Goal: Information Seeking & Learning: Check status

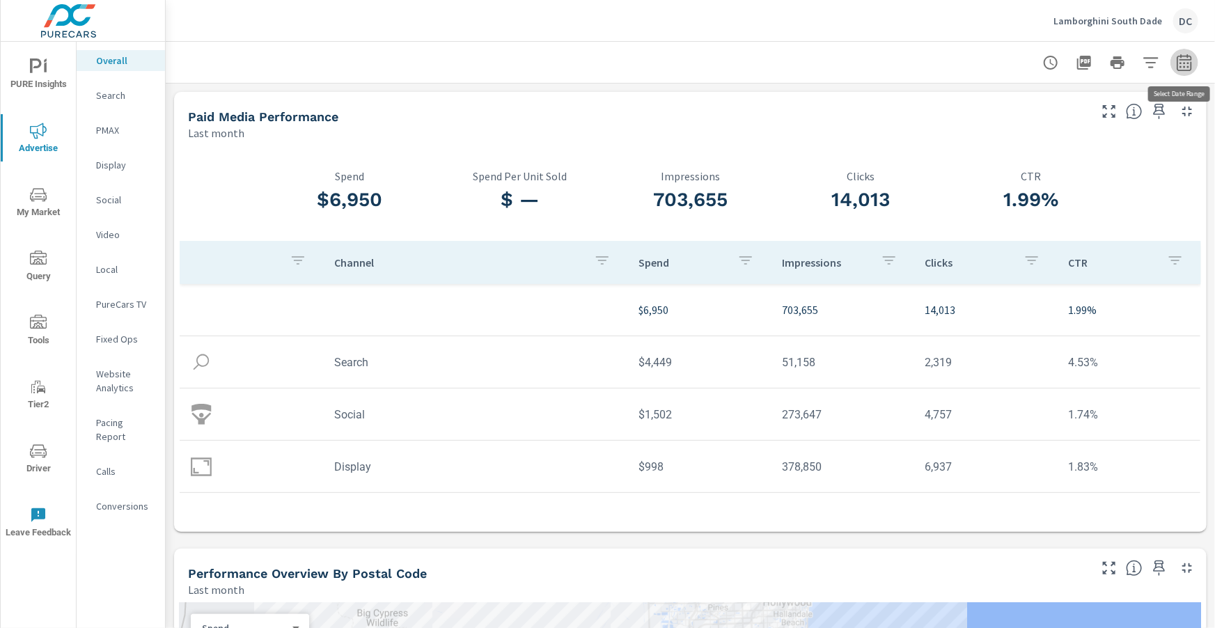
click at [1181, 65] on icon "button" at bounding box center [1184, 65] width 9 height 6
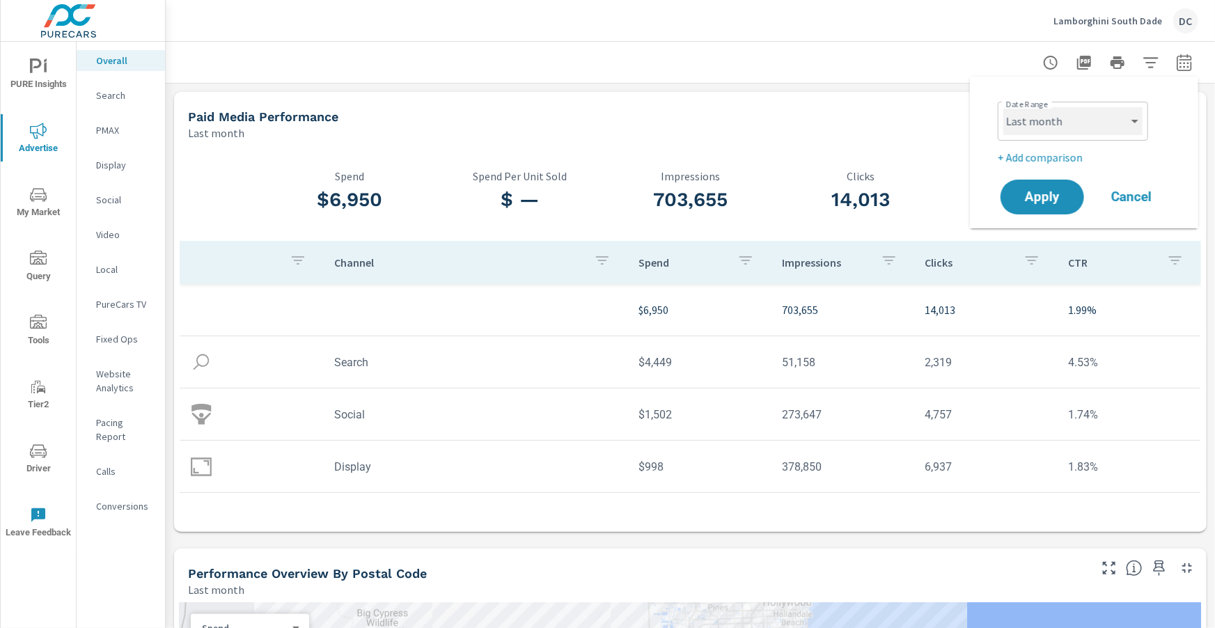
click at [1064, 131] on select "Custom [DATE] Last week Last 7 days Last 14 days Last 30 days Last 45 days Last…" at bounding box center [1073, 121] width 139 height 28
click at [1004, 107] on select "Custom [DATE] Last week Last 7 days Last 14 days Last 30 days Last 45 days Last…" at bounding box center [1073, 121] width 139 height 28
select select "Month to date"
click at [1040, 198] on span "Apply" at bounding box center [1042, 197] width 57 height 13
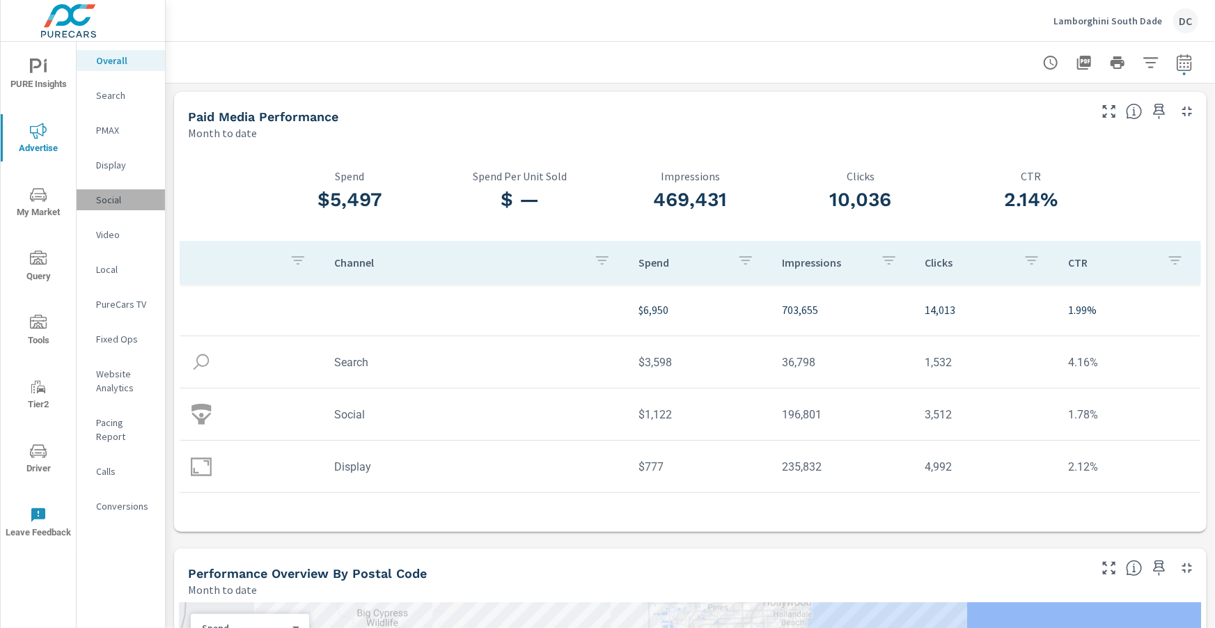
click at [111, 201] on p "Social" at bounding box center [125, 200] width 58 height 14
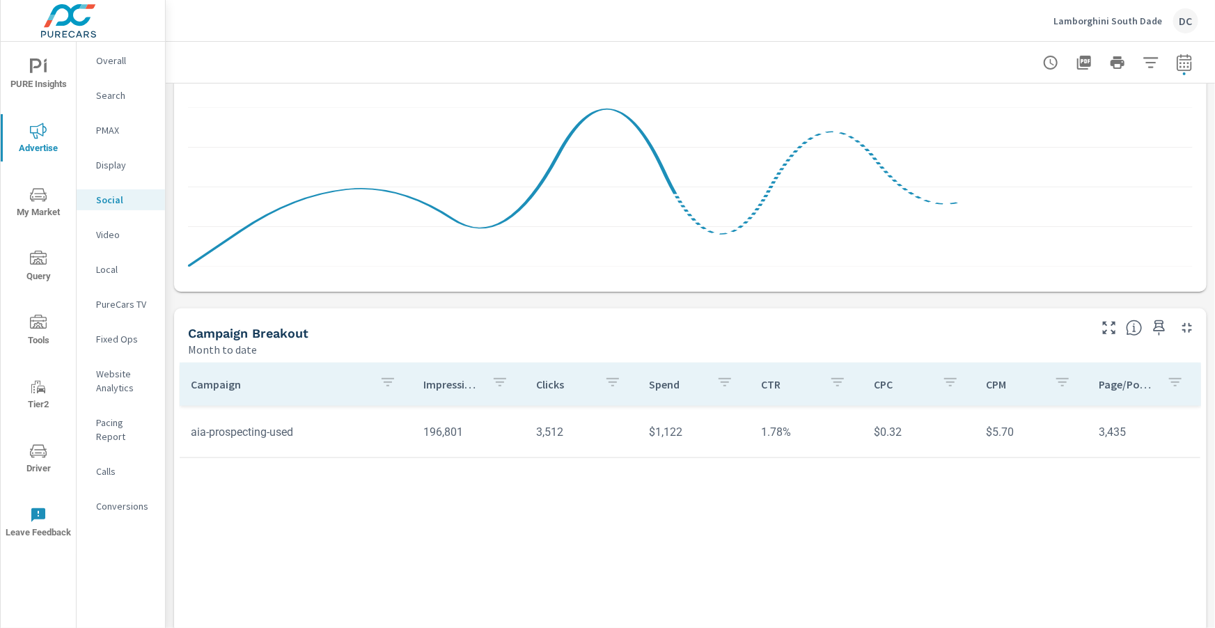
scroll to position [369, 0]
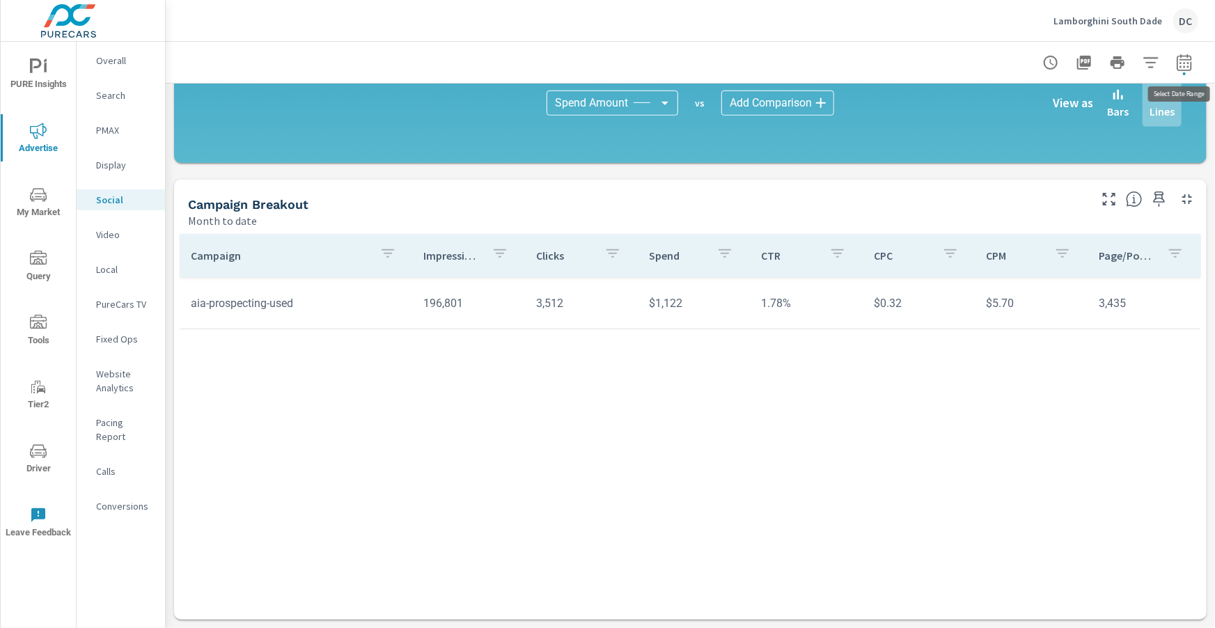
click at [1185, 62] on icon "button" at bounding box center [1184, 65] width 9 height 6
select select "Month to date"
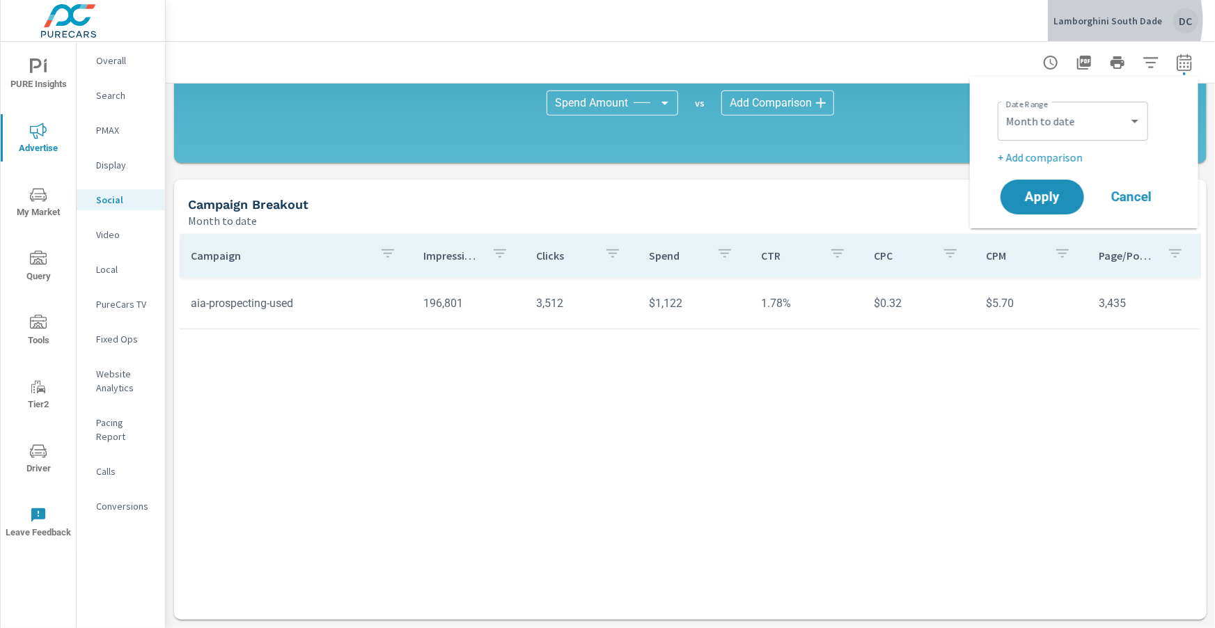
click at [1114, 20] on p "Lamborghini South Dade" at bounding box center [1108, 21] width 109 height 13
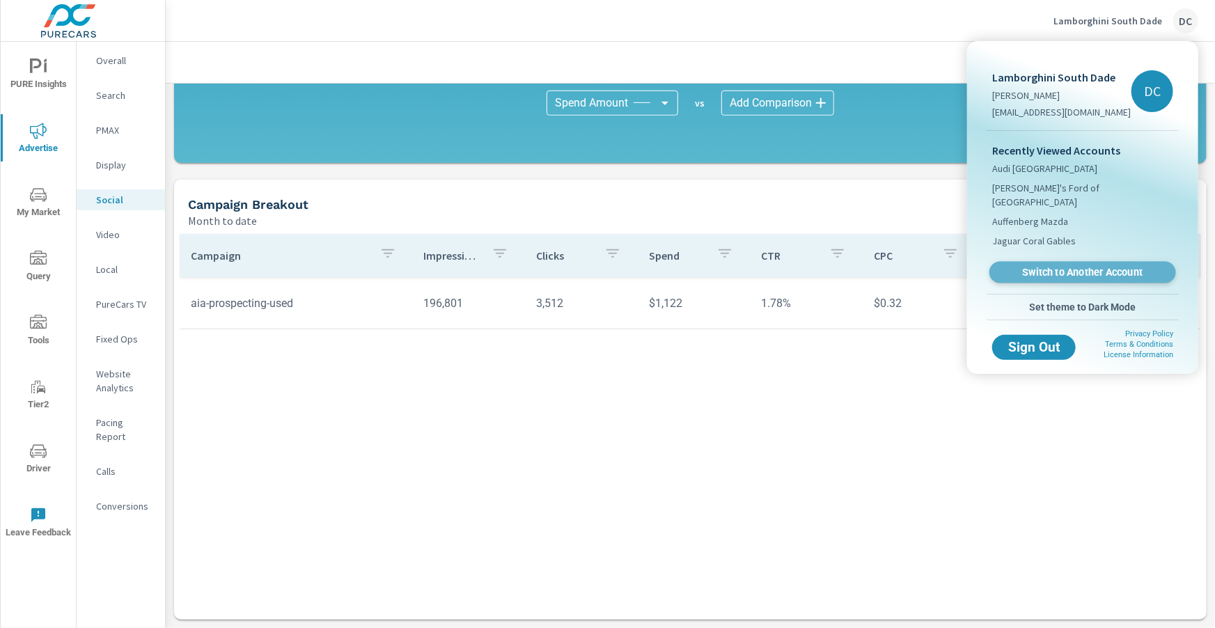
click at [1041, 266] on span "Switch to Another Account" at bounding box center [1082, 272] width 171 height 13
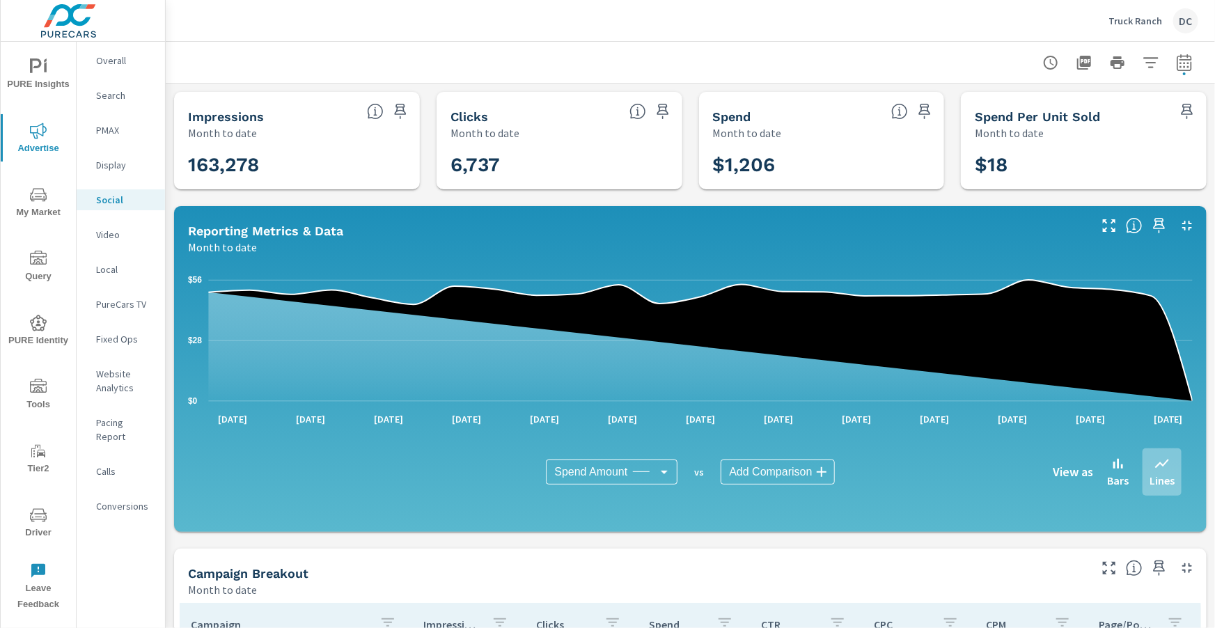
click at [116, 65] on p "Overall" at bounding box center [125, 61] width 58 height 14
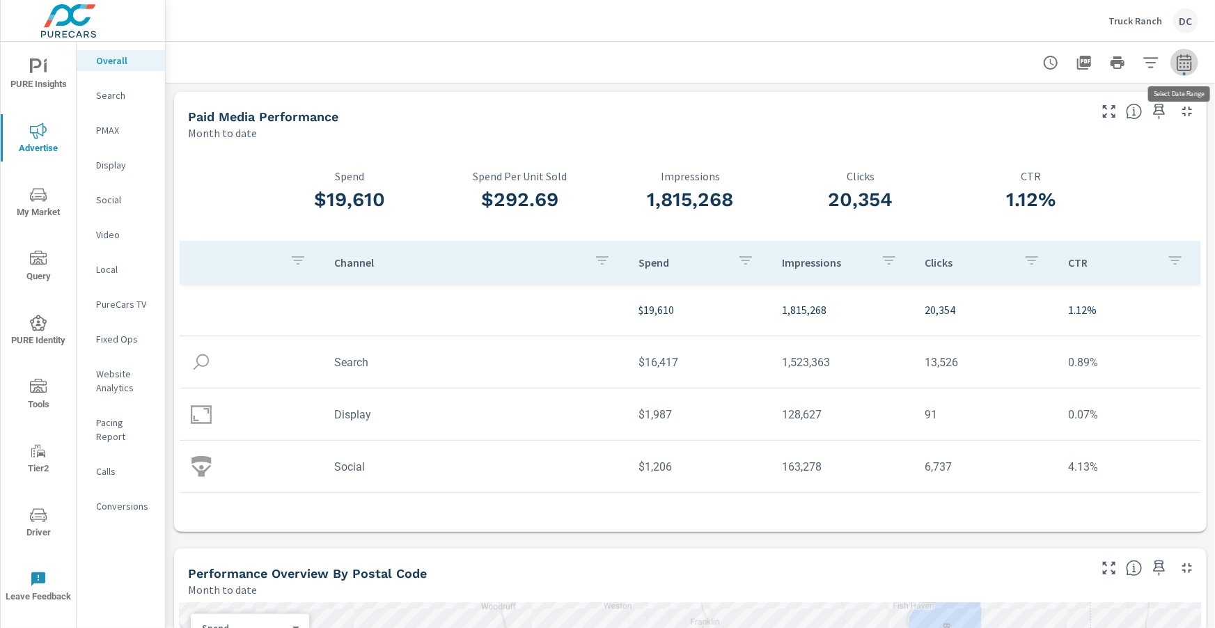
click at [1192, 64] on icon "button" at bounding box center [1184, 62] width 15 height 17
select select "Month to date"
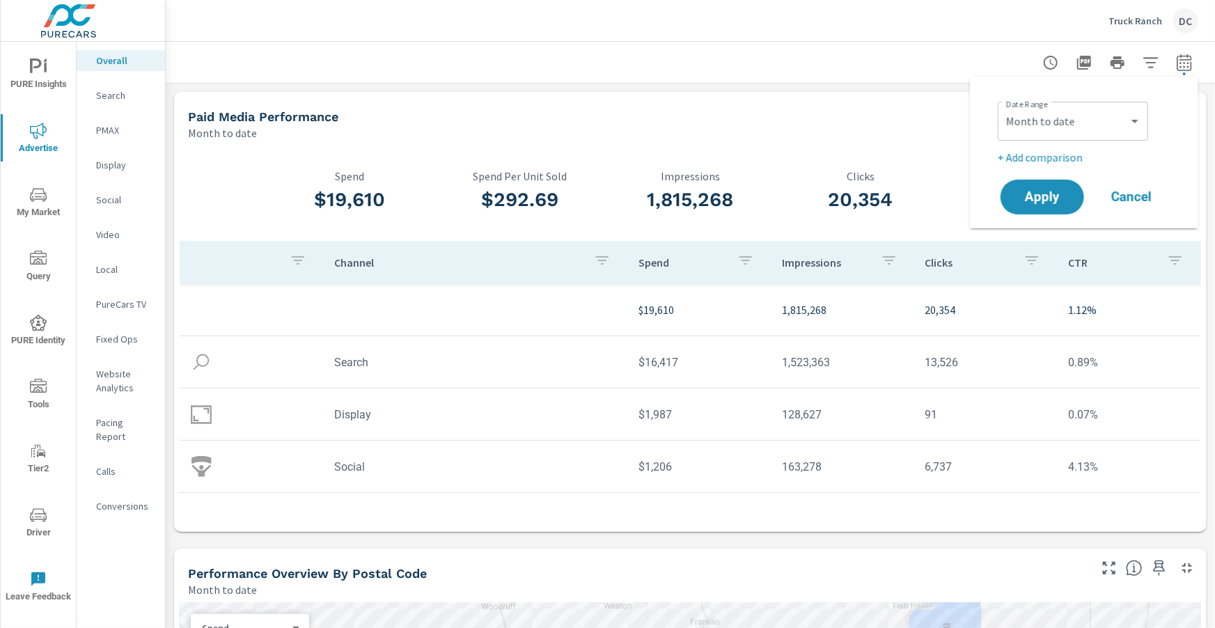
click at [1052, 162] on p "+ Add comparison" at bounding box center [1087, 157] width 178 height 17
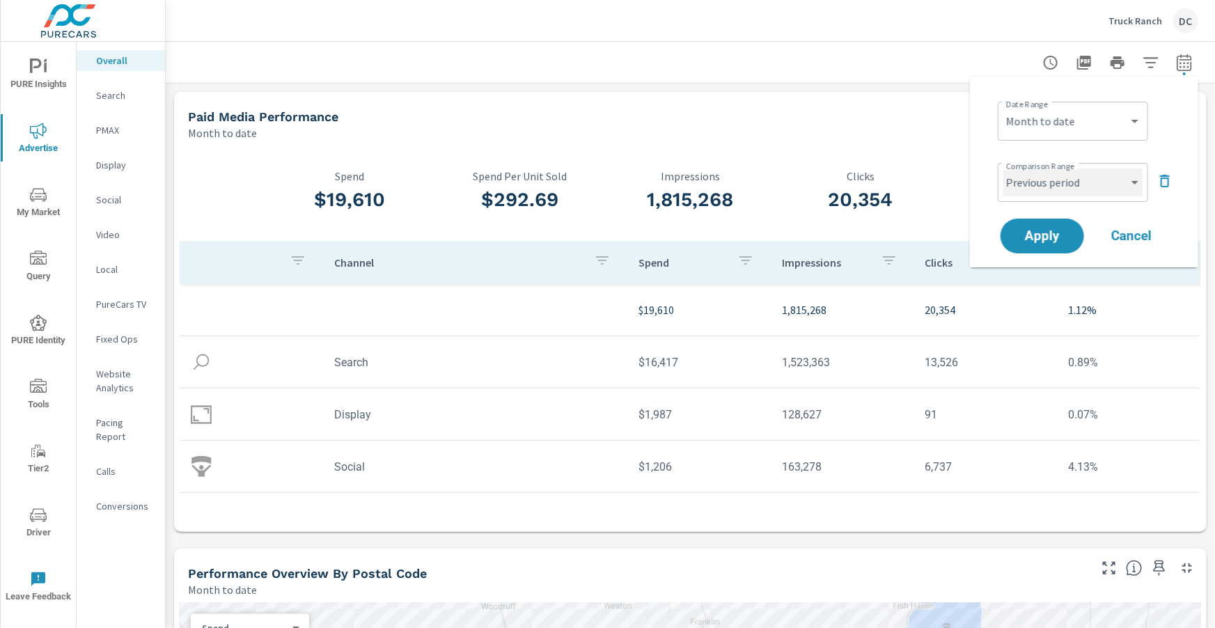
click at [1061, 184] on select "Custom Previous period Previous month Previous year" at bounding box center [1073, 183] width 139 height 28
click at [1004, 169] on select "Custom Previous period Previous month Previous year" at bounding box center [1073, 183] width 139 height 28
select select "Previous month"
click at [1056, 233] on span "Apply" at bounding box center [1042, 236] width 57 height 13
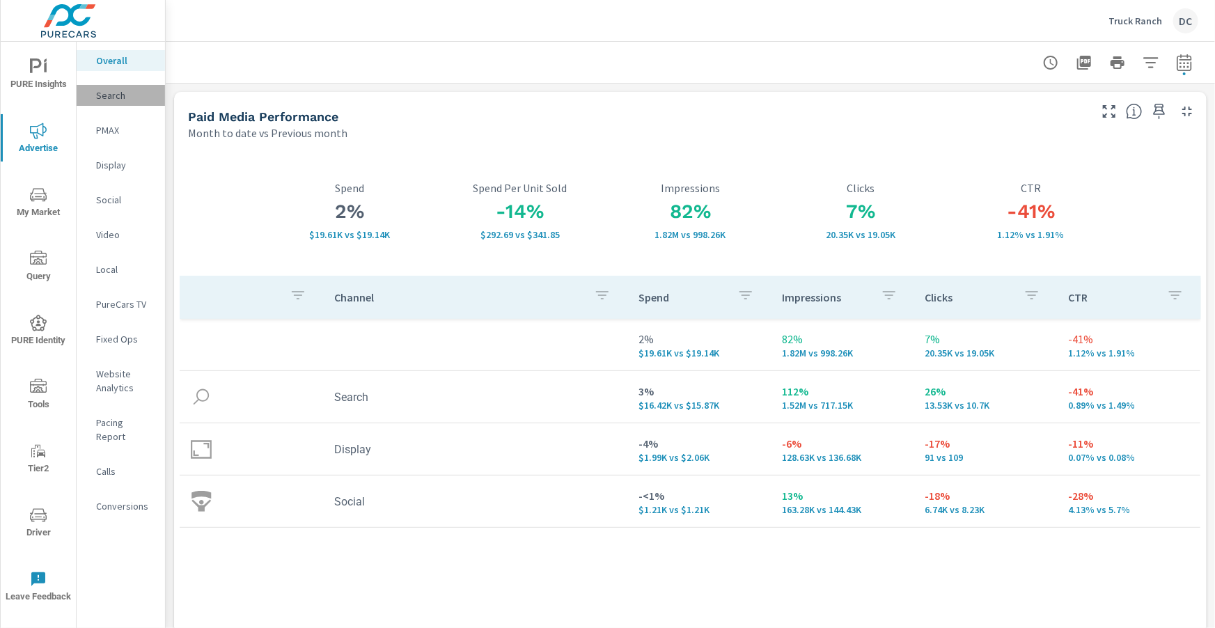
click at [104, 100] on p "Search" at bounding box center [125, 95] width 58 height 14
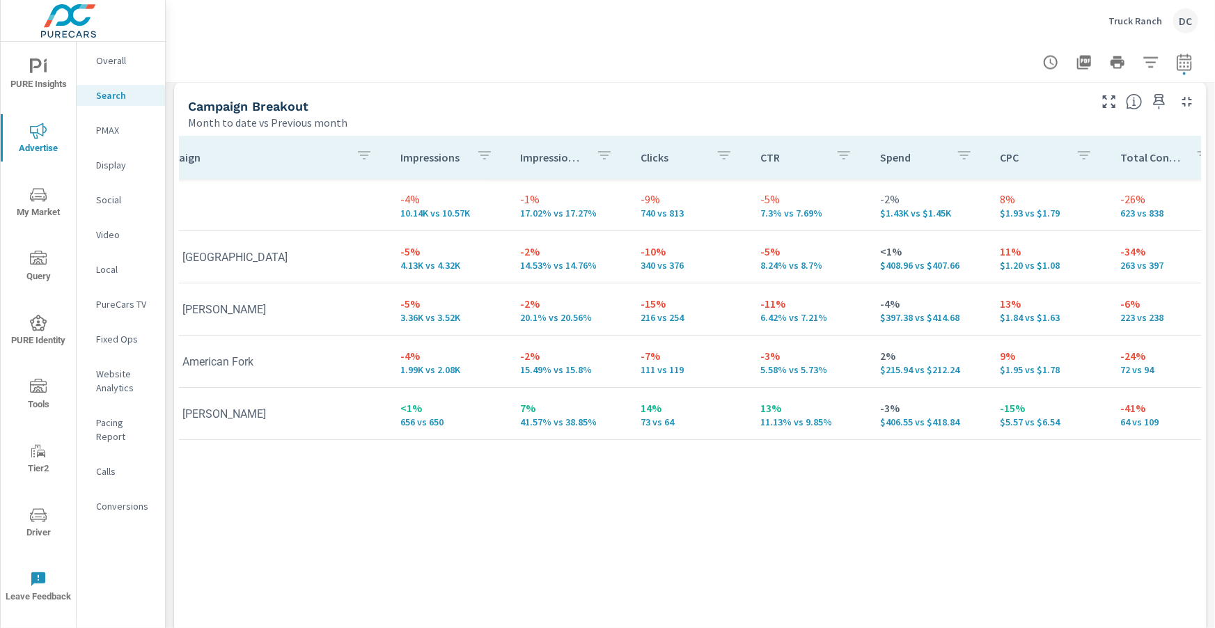
scroll to position [0, 45]
click at [107, 121] on div "PMAX" at bounding box center [121, 130] width 88 height 21
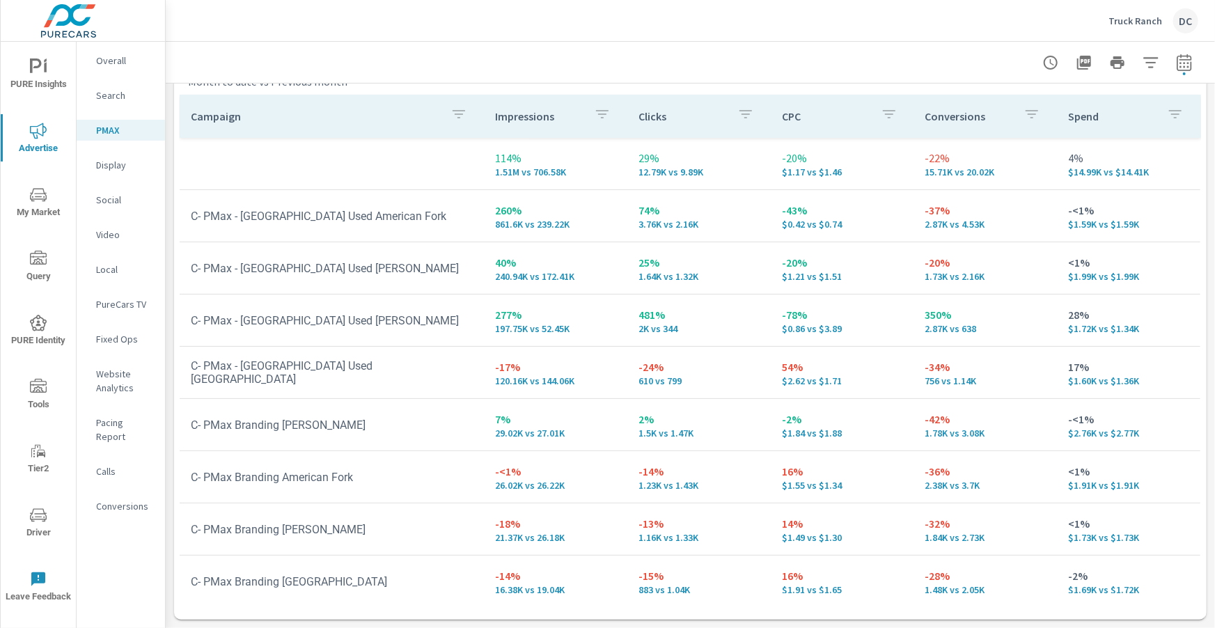
click at [113, 202] on p "Social" at bounding box center [125, 200] width 58 height 14
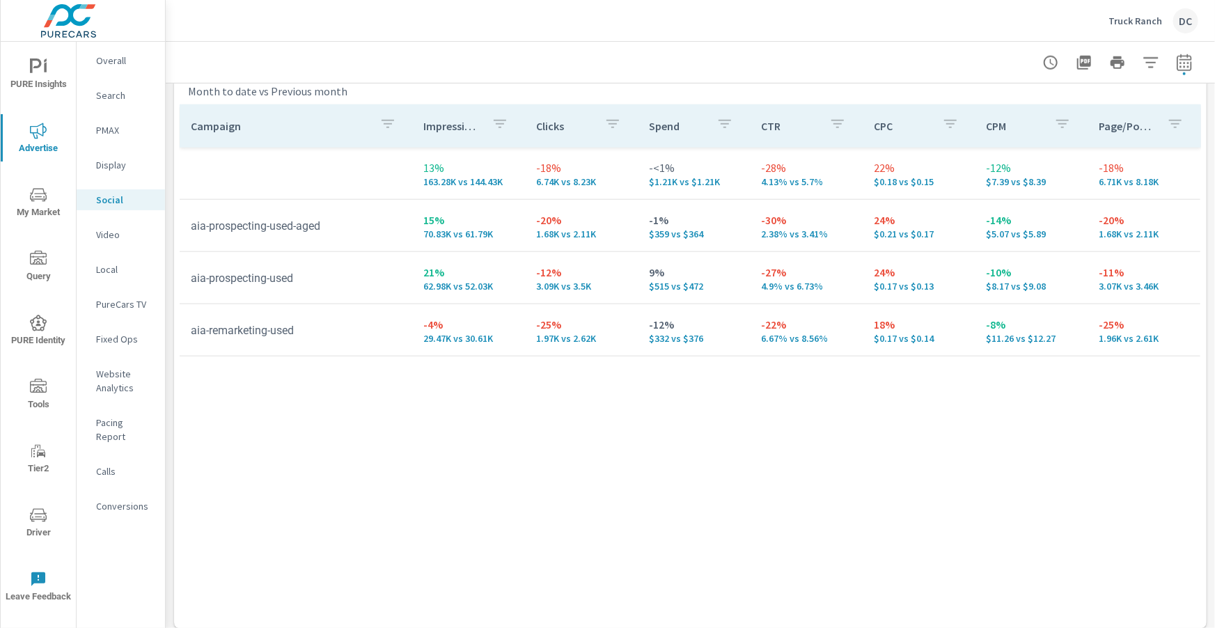
scroll to position [648, 0]
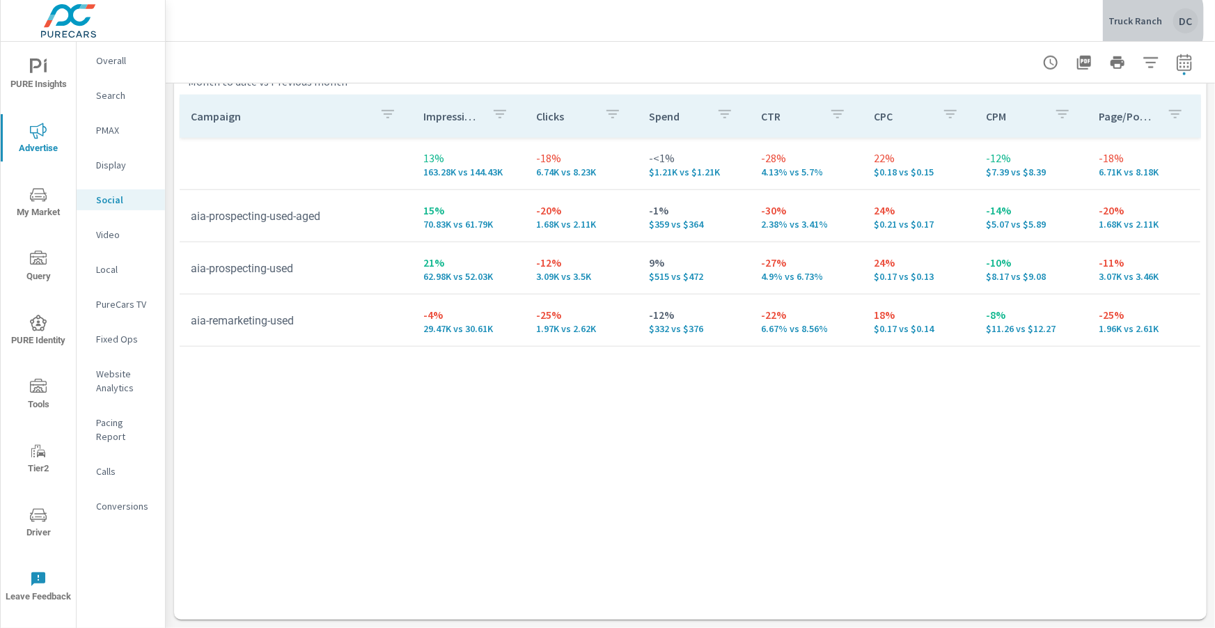
click at [1126, 21] on p "Truck Ranch" at bounding box center [1136, 21] width 54 height 13
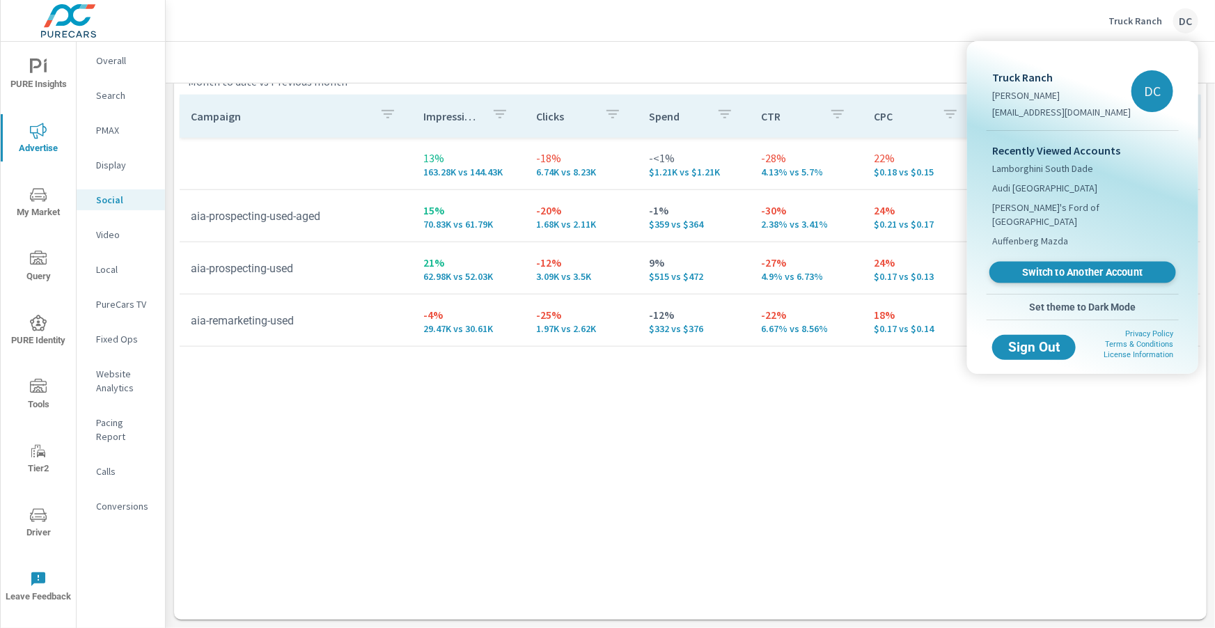
click at [1086, 266] on span "Switch to Another Account" at bounding box center [1082, 272] width 171 height 13
